Goal: Check status

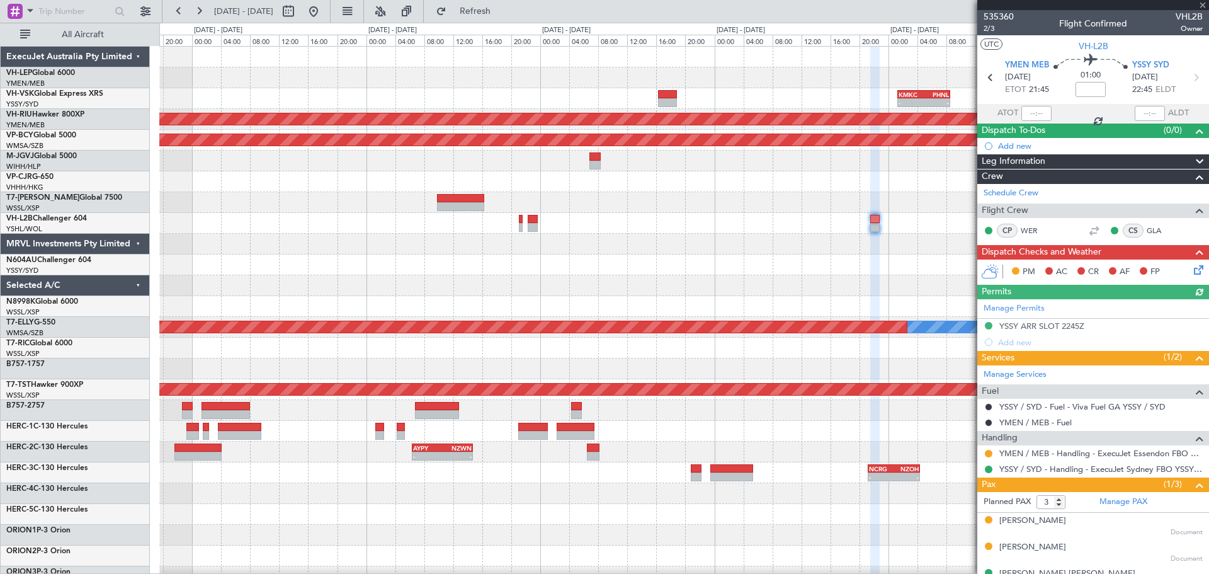
click at [534, 261] on div "- - KMKC 01:20 Z PHNL 08:35 Z - - PHNL 01:20 Z YSSY 11:20 Z Planned Maint [GEOG…" at bounding box center [683, 390] width 1049 height 686
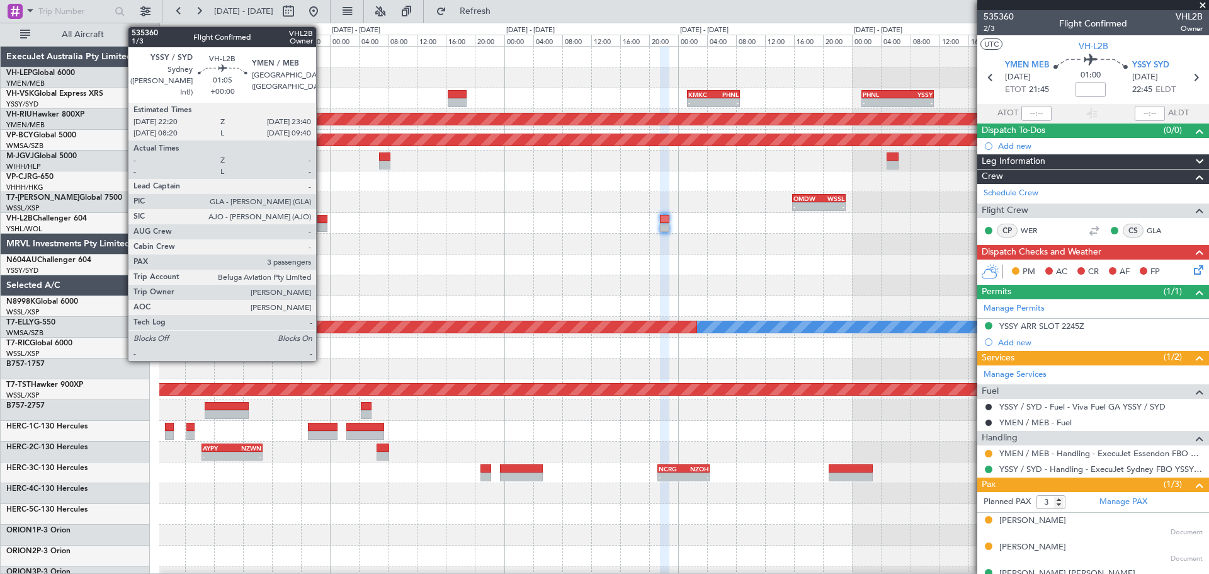
click at [322, 224] on div at bounding box center [322, 227] width 10 height 9
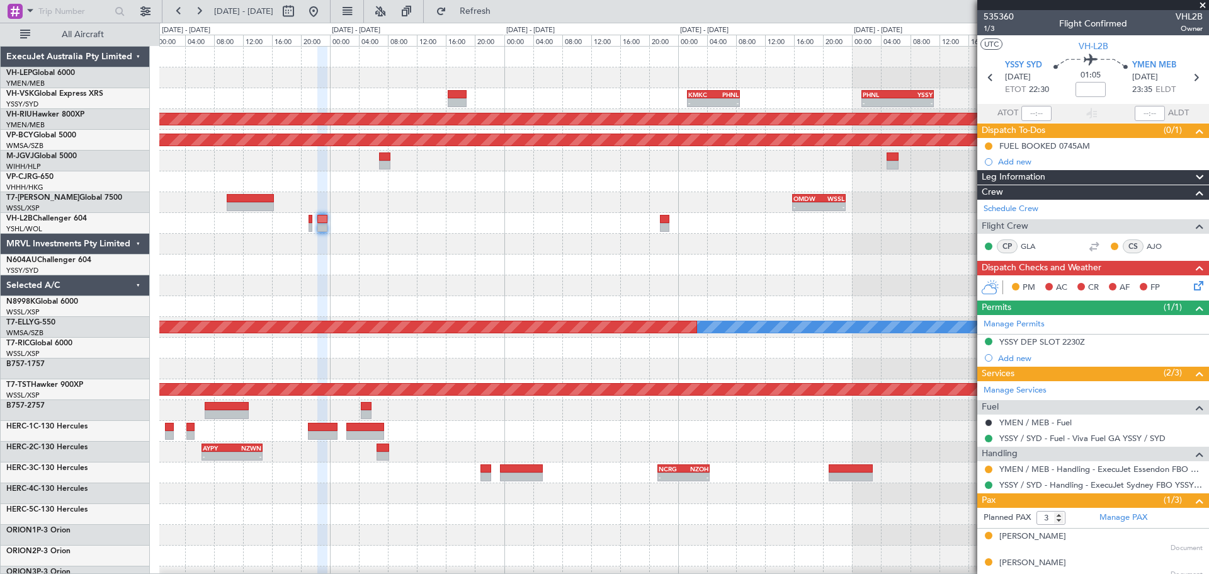
click at [561, 247] on div at bounding box center [683, 244] width 1049 height 21
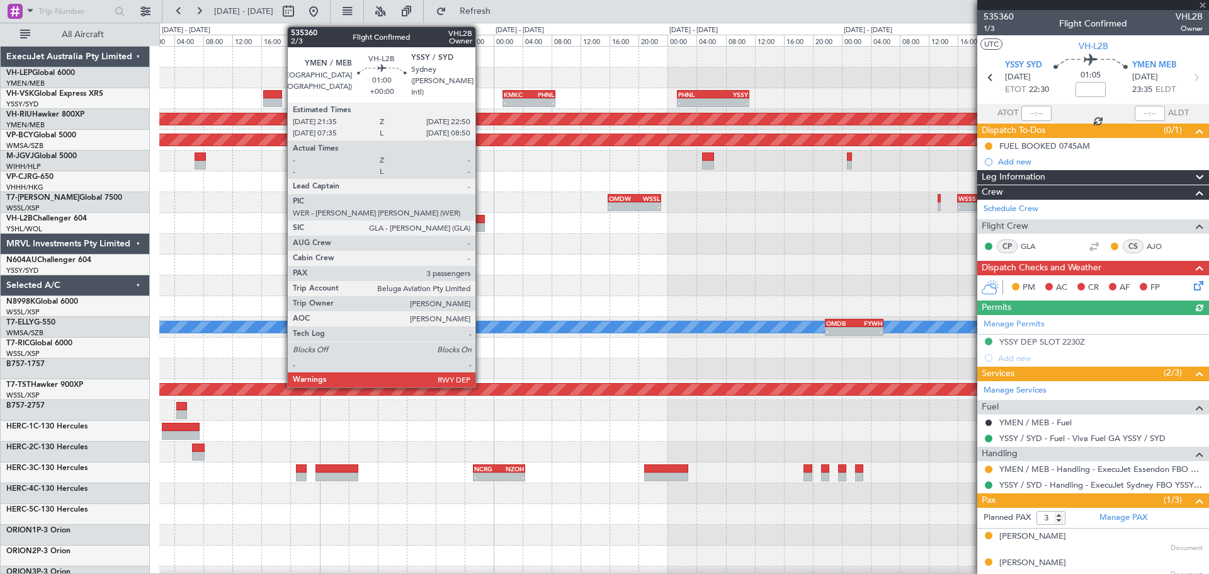
click at [481, 225] on div at bounding box center [479, 227] width 9 height 9
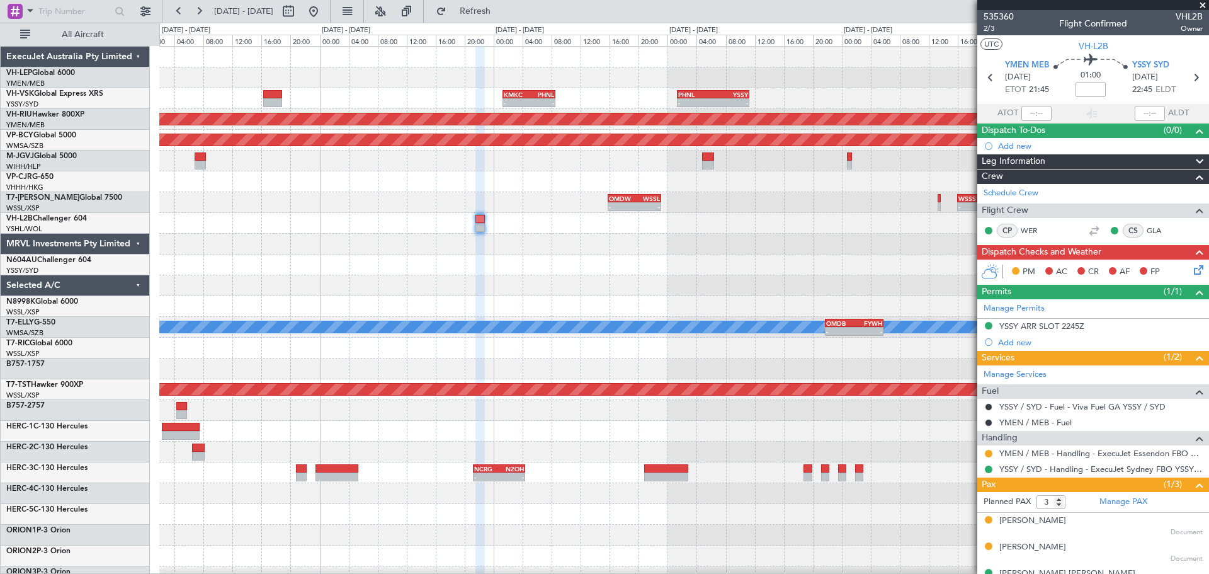
click at [655, 289] on div "- - KMKC 01:20 Z PHNL 08:35 Z - - PHNL 01:20 Z YSSY 11:20 Z Planned Maint [GEOG…" at bounding box center [683, 390] width 1049 height 686
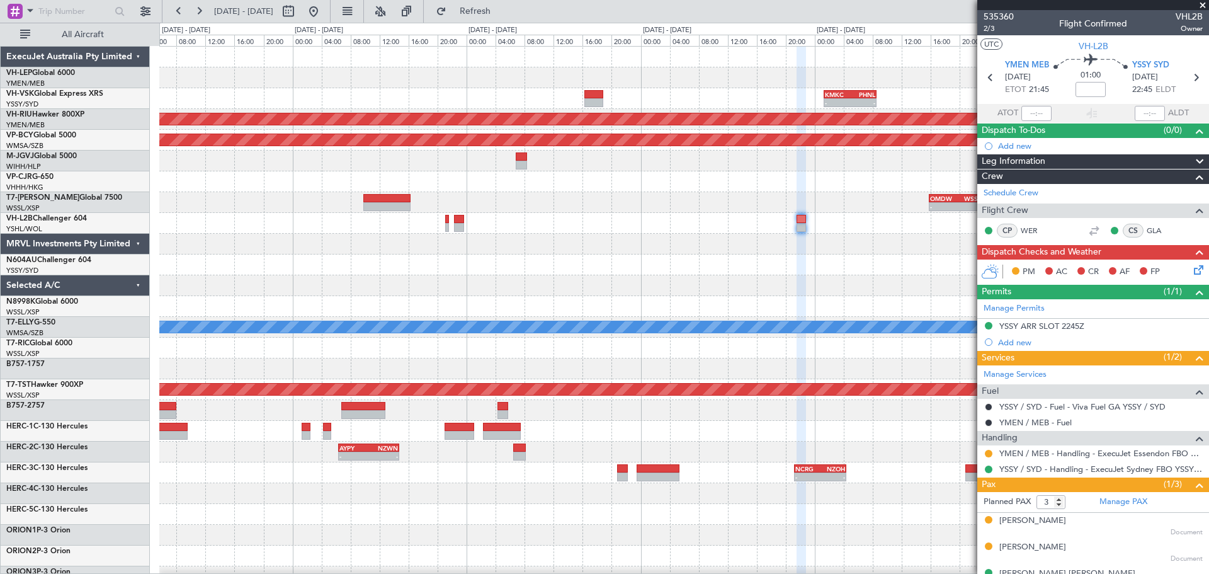
click at [693, 287] on div "- - KMKC 01:20 Z PHNL 08:35 Z - - PHNL 01:20 Z YSSY 11:20 Z Planned Maint [GEOG…" at bounding box center [683, 390] width 1049 height 686
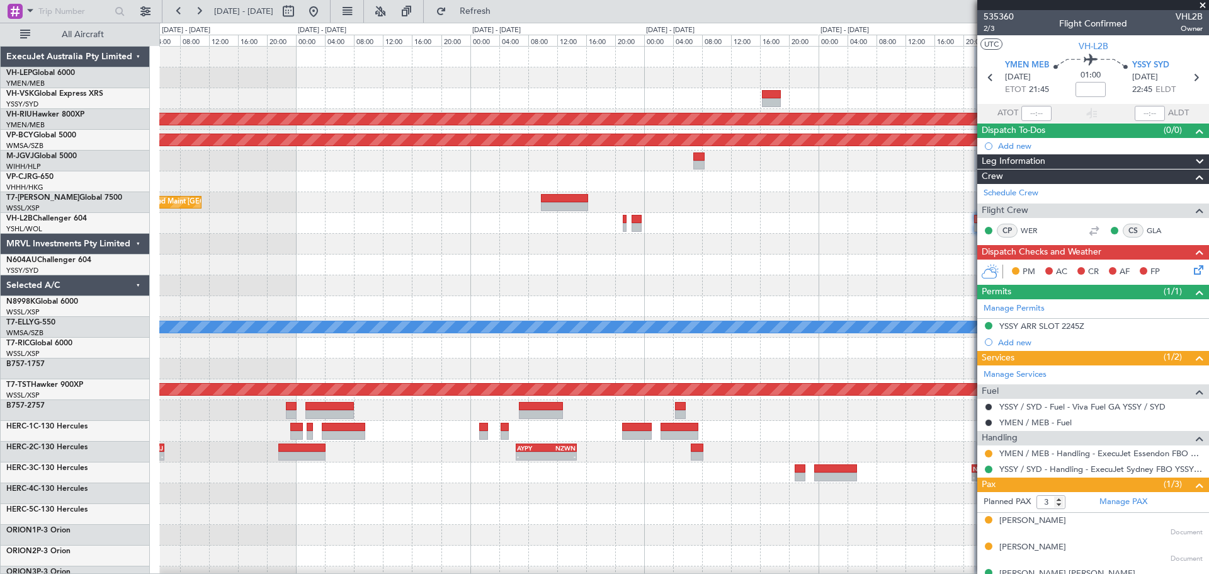
click at [849, 305] on div "- - KMKC 01:20 Z PHNL 08:35 Z - - PHNL 01:20 Z YSSY 11:20 Z YSSY 20:50 Z PHNL 0…" at bounding box center [683, 390] width 1049 height 686
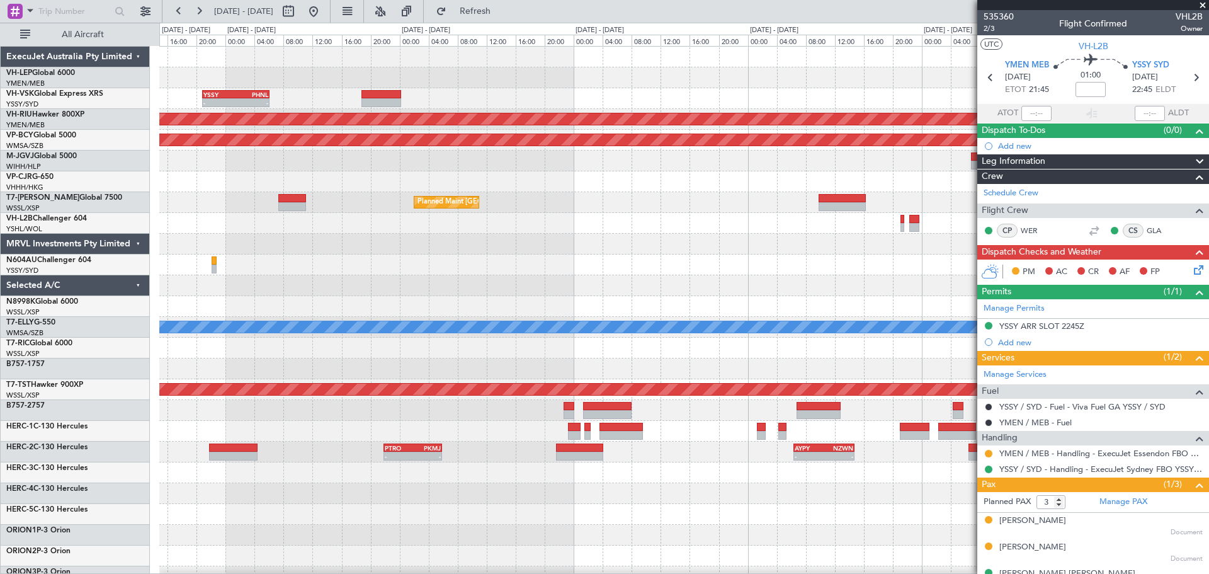
click at [704, 278] on div "YSSY 20:50 Z PHNL 06:05 Z - - - - KMKC 01:20 Z PHNL 08:35 Z - - PHNL 01:20 Z YS…" at bounding box center [683, 390] width 1049 height 686
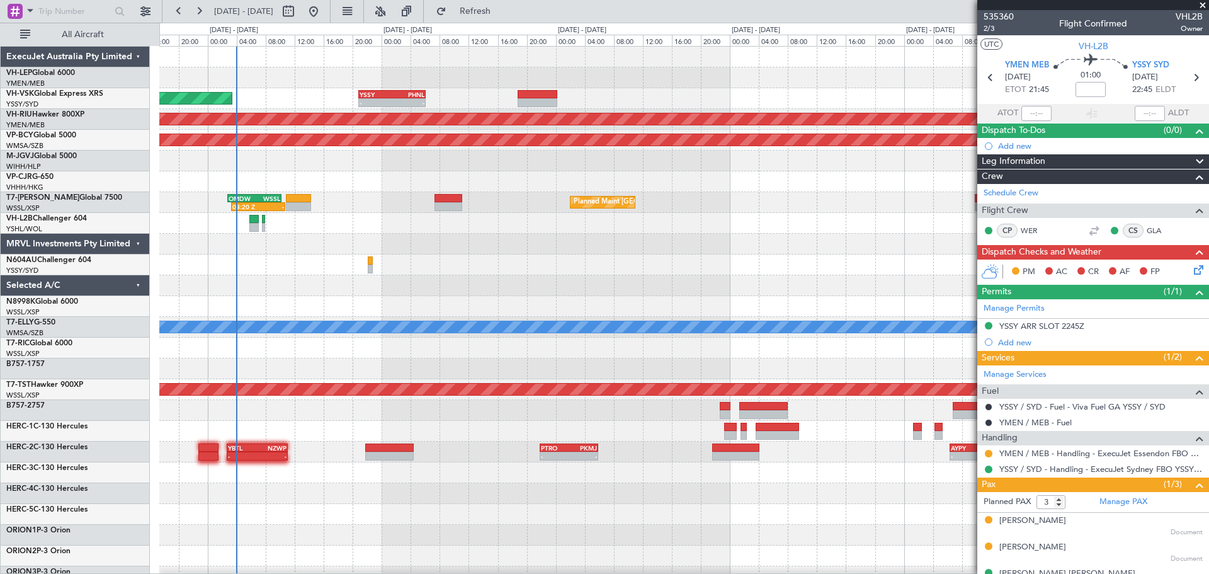
click at [796, 278] on div "YSSY 20:50 Z PHNL 06:05 Z - - Unplanned Maint Sydney ([PERSON_NAME] Intl) - - K…" at bounding box center [683, 390] width 1049 height 686
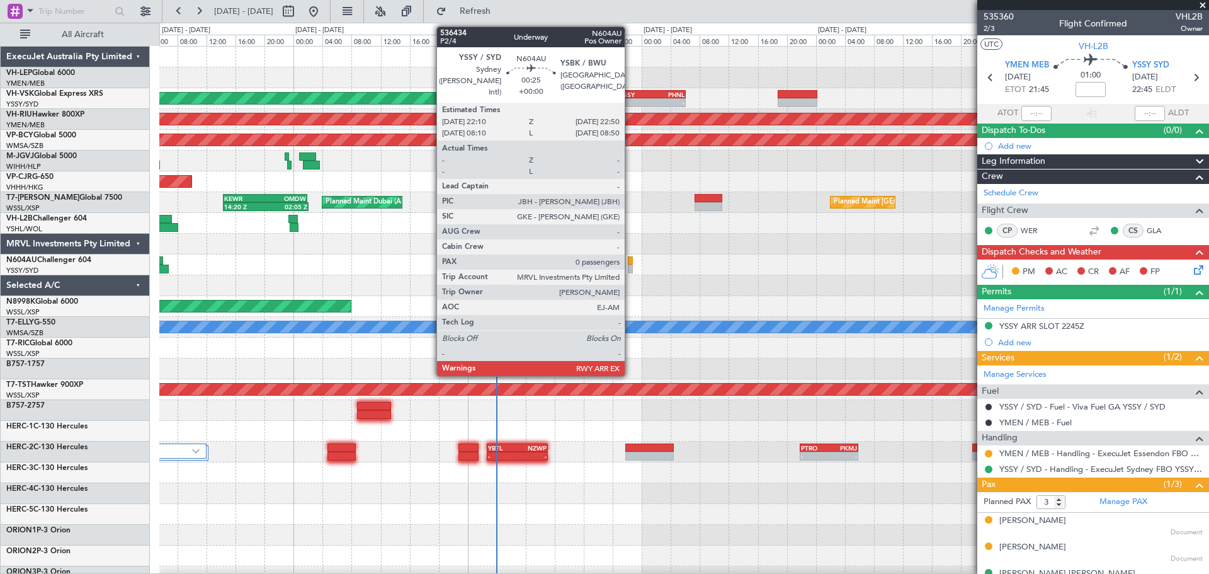
click at [630, 265] on div at bounding box center [630, 268] width 5 height 9
click at [630, 266] on div at bounding box center [630, 268] width 5 height 9
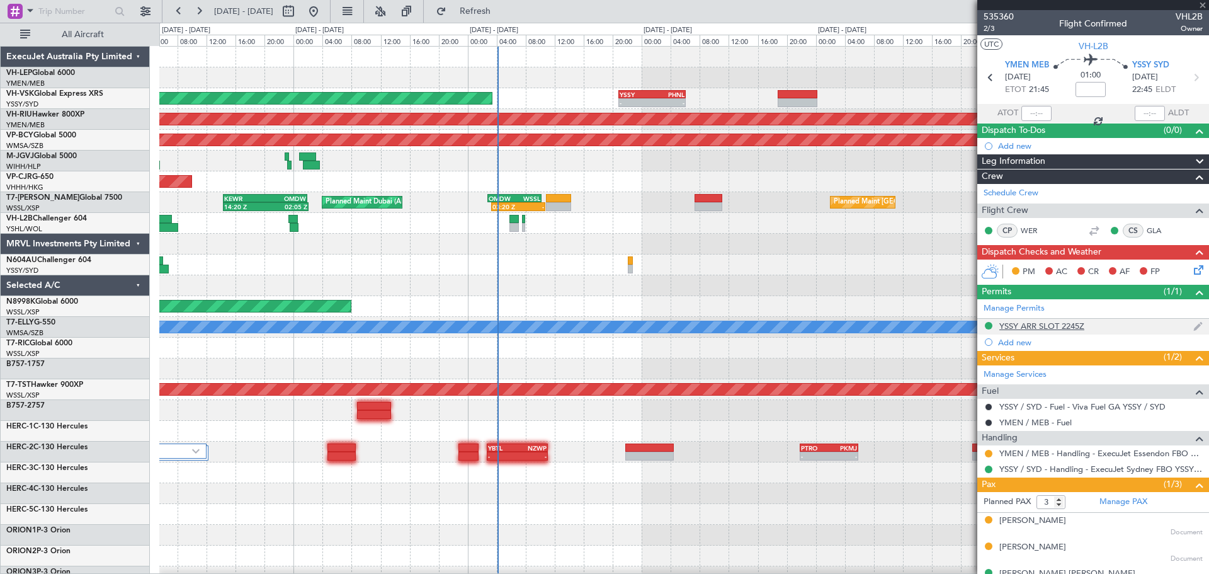
type input "0"
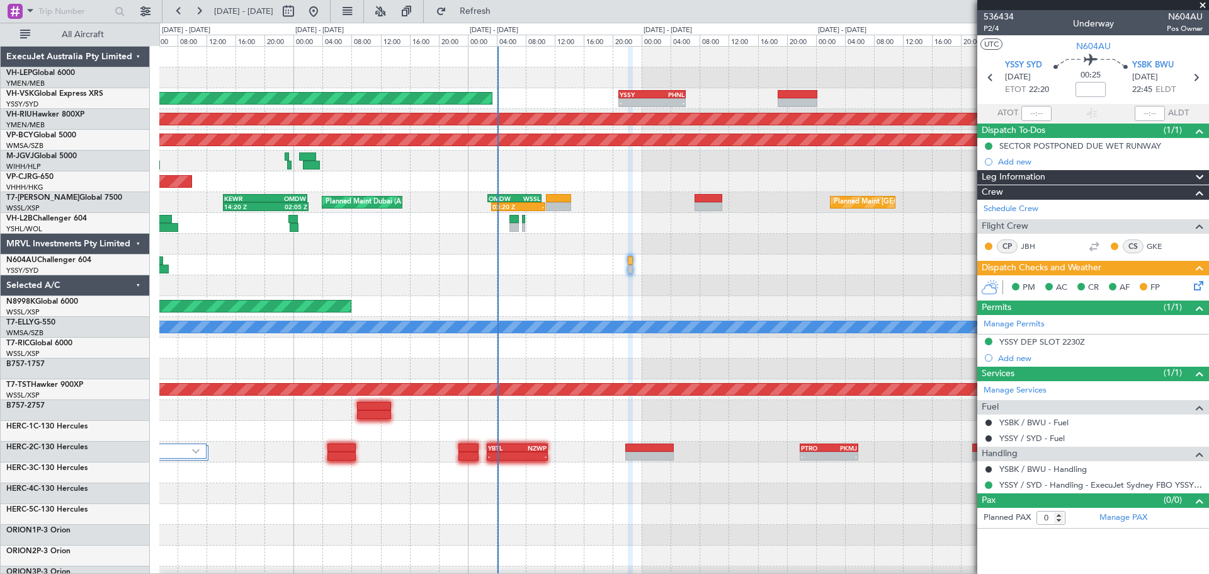
click at [1196, 285] on icon at bounding box center [1196, 283] width 10 height 10
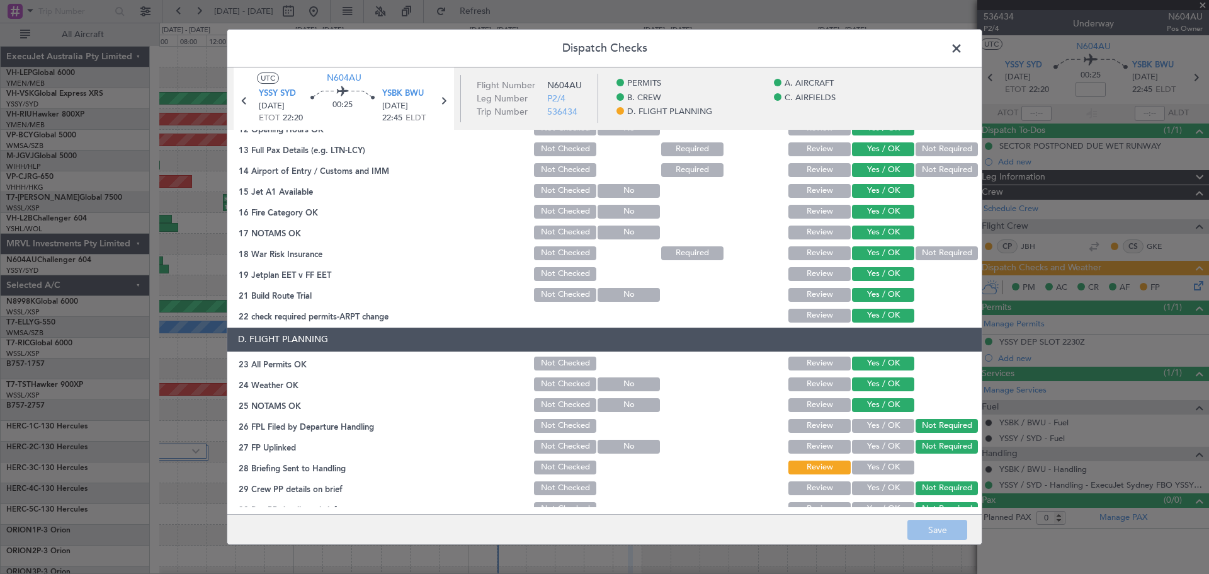
scroll to position [344, 0]
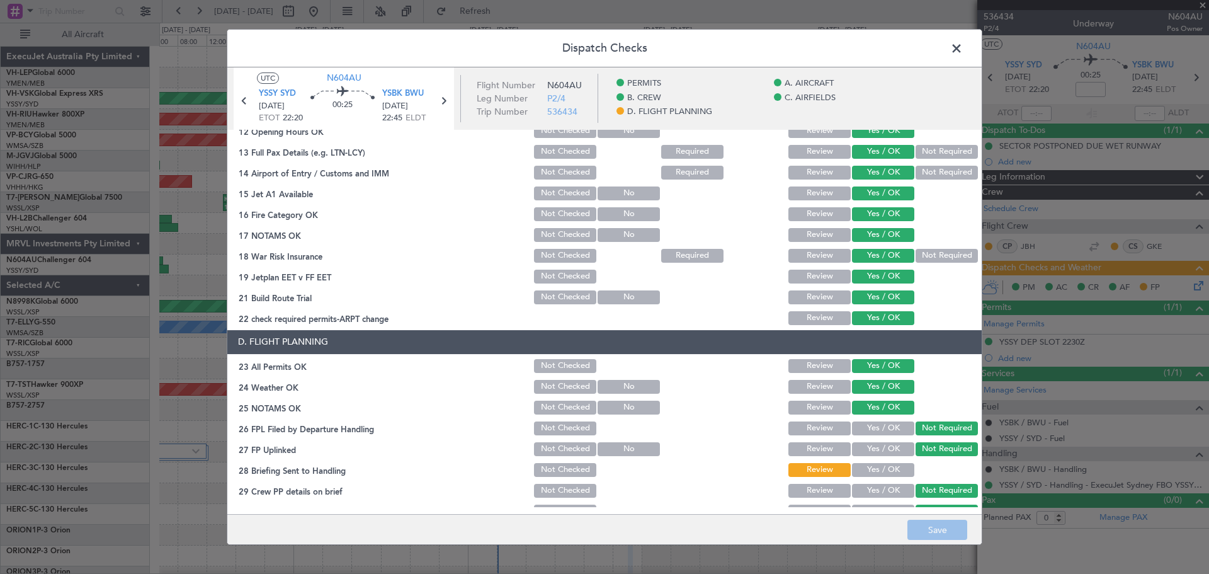
click at [895, 467] on button "Yes / OK" at bounding box center [883, 470] width 62 height 14
click at [933, 534] on button "Save" at bounding box center [937, 529] width 60 height 20
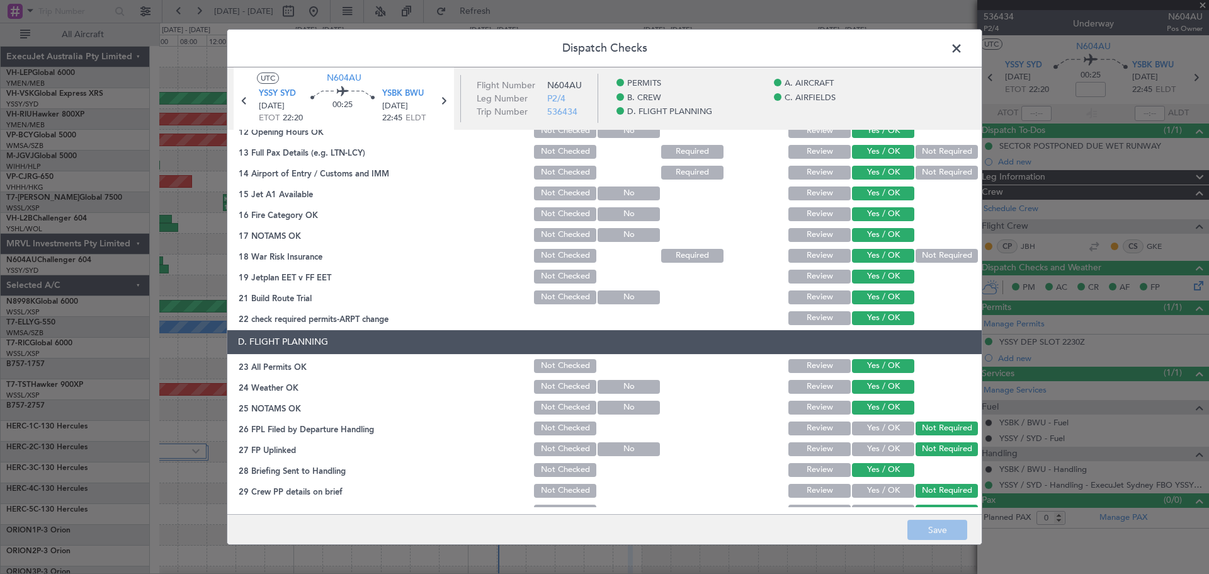
click at [963, 45] on span at bounding box center [963, 51] width 0 height 25
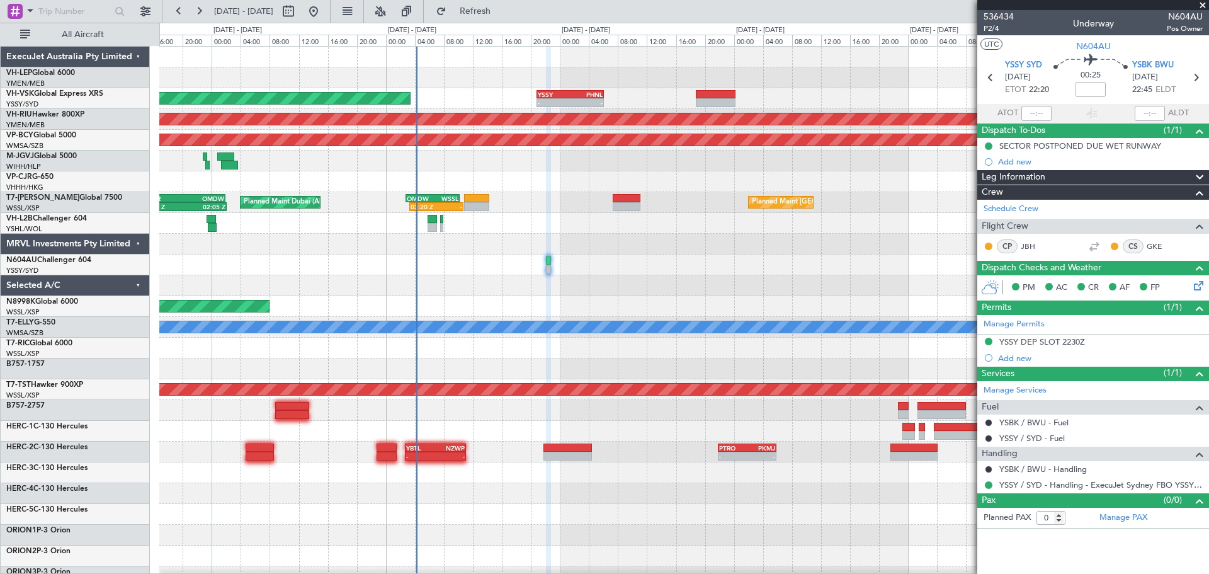
click at [519, 261] on div at bounding box center [683, 264] width 1049 height 21
